Goal: Find specific page/section: Find specific page/section

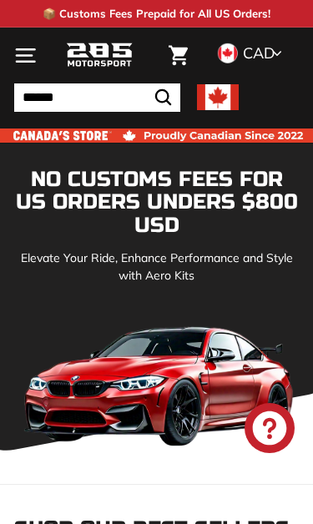
click at [65, 91] on input "Search" at bounding box center [97, 97] width 166 height 28
click at [31, 53] on icon ". . ." at bounding box center [25, 55] width 23 height 23
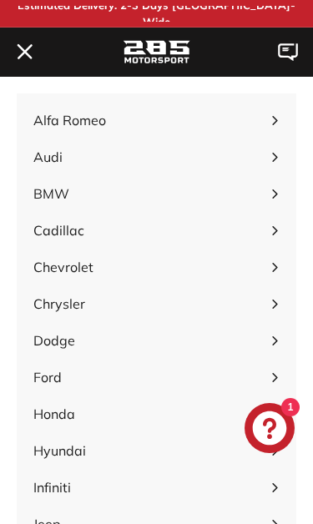
click at [116, 425] on span "Honda Expand submenu" at bounding box center [157, 414] width 280 height 37
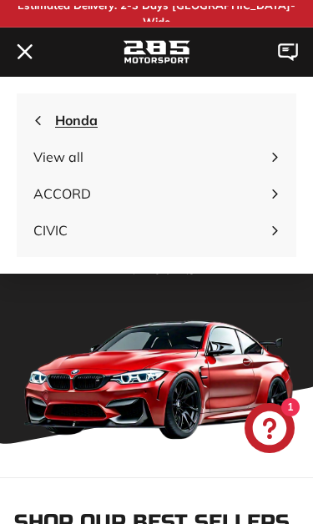
click at [223, 235] on span "CIVIC" at bounding box center [147, 230] width 229 height 20
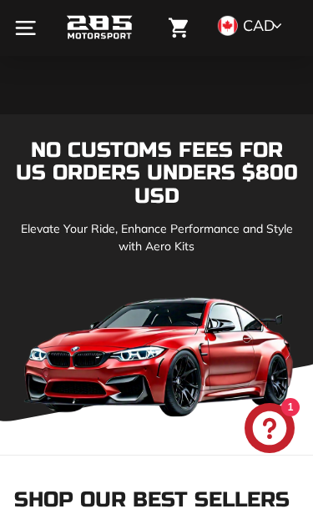
scroll to position [33, 0]
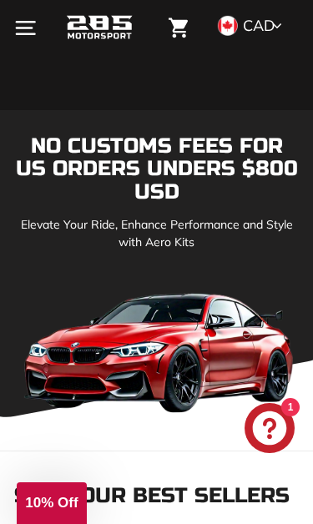
click at [27, 33] on icon ". . ." at bounding box center [25, 28] width 23 height 23
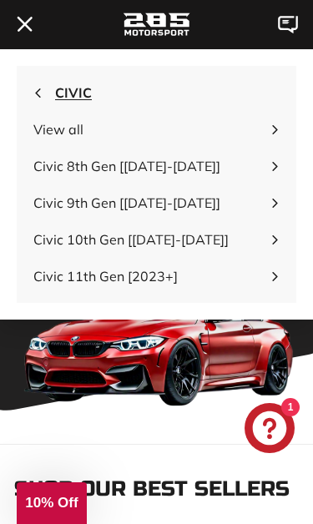
click at [162, 276] on span "Civic 11th Gen [2023+]" at bounding box center [147, 276] width 229 height 20
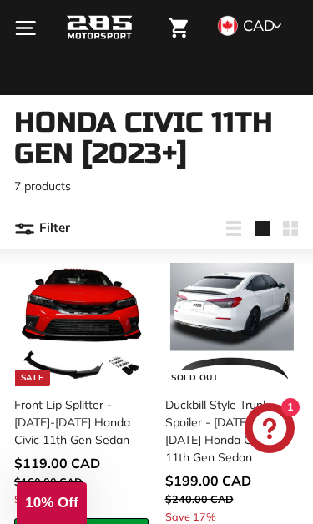
scroll to position [45, 0]
